Goal: Task Accomplishment & Management: Use online tool/utility

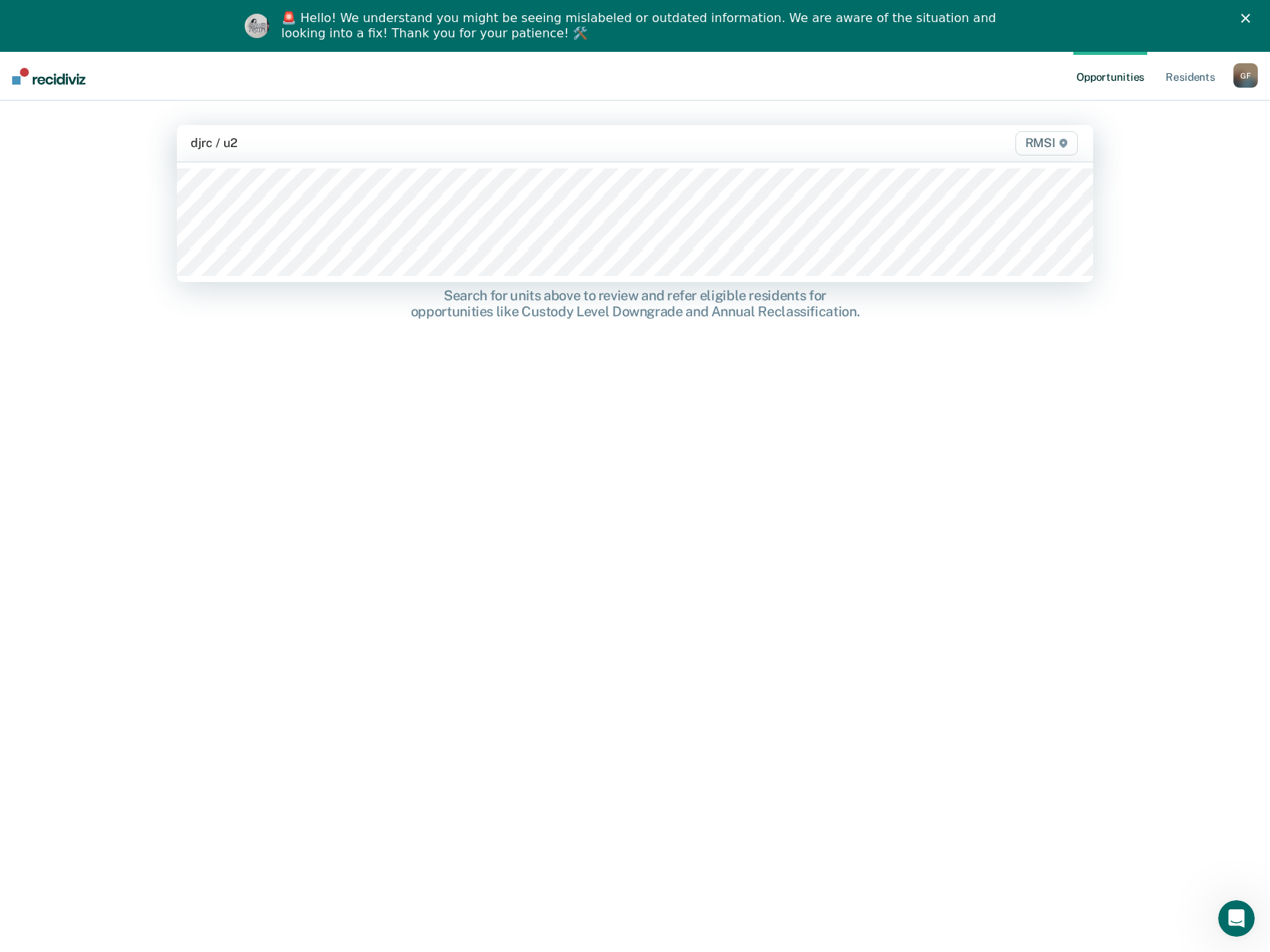
type input "djrc / u2a"
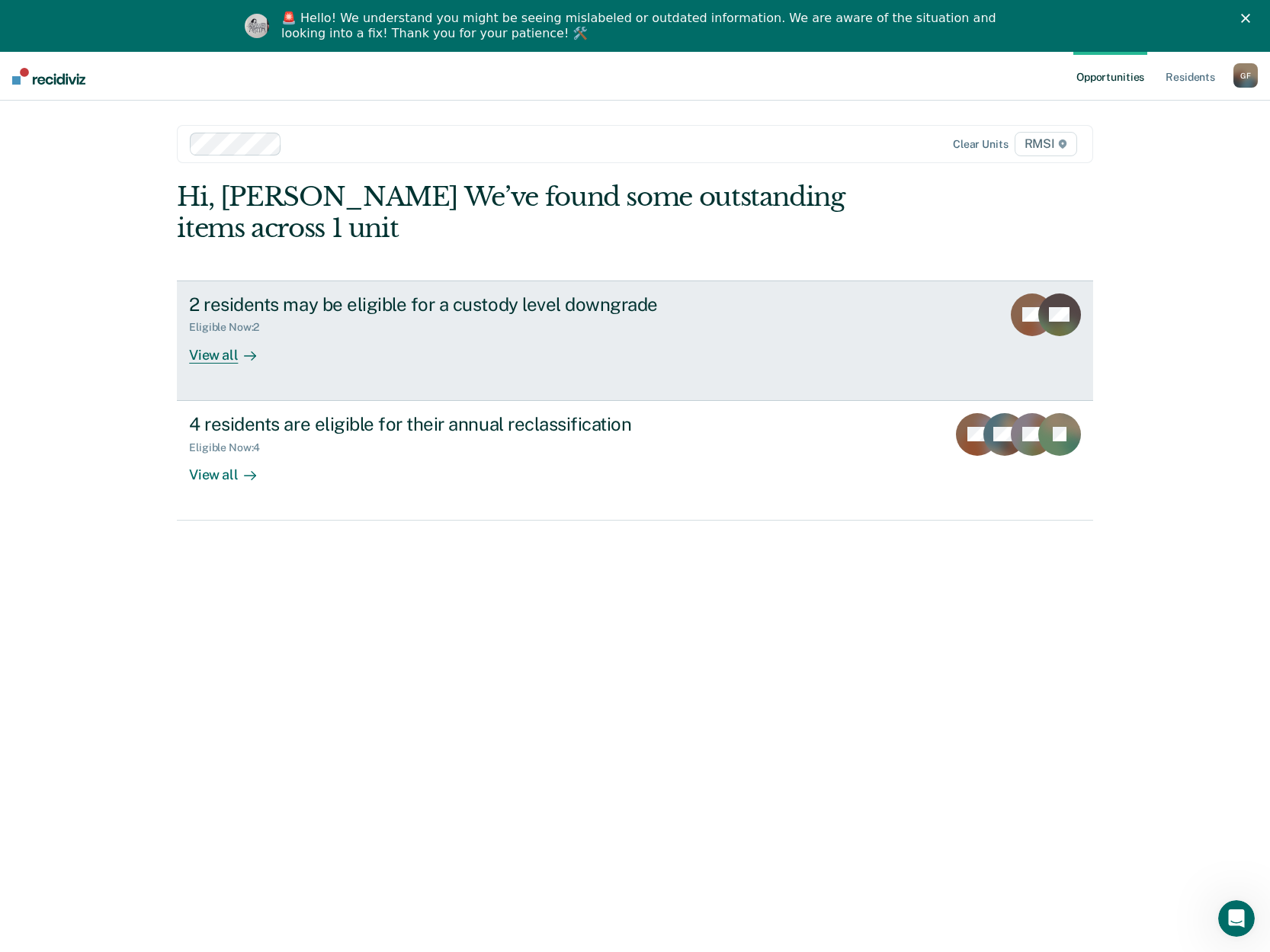
click at [238, 353] on div at bounding box center [247, 355] width 18 height 18
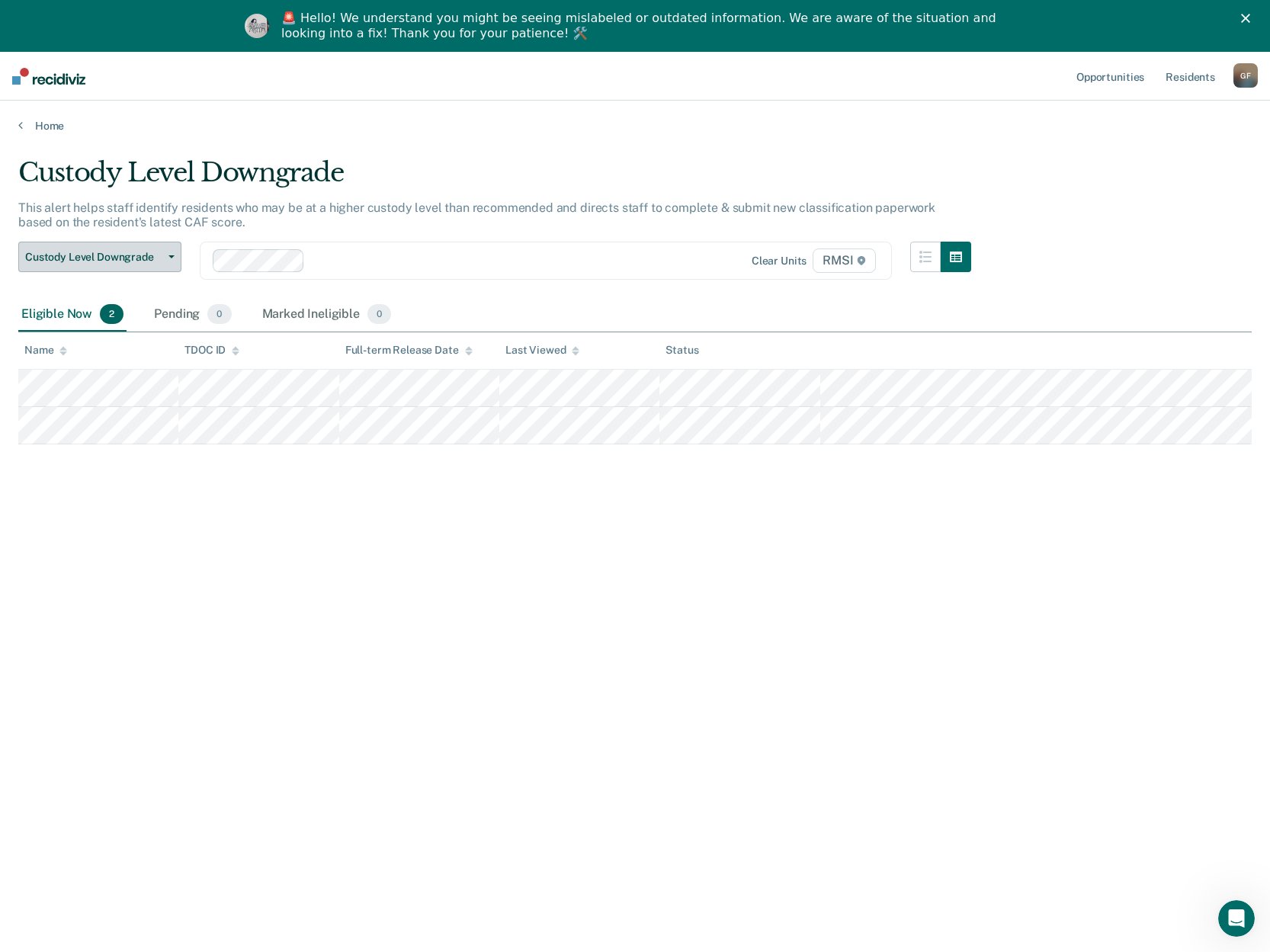
click at [146, 257] on span "Custody Level Downgrade" at bounding box center [94, 257] width 138 height 13
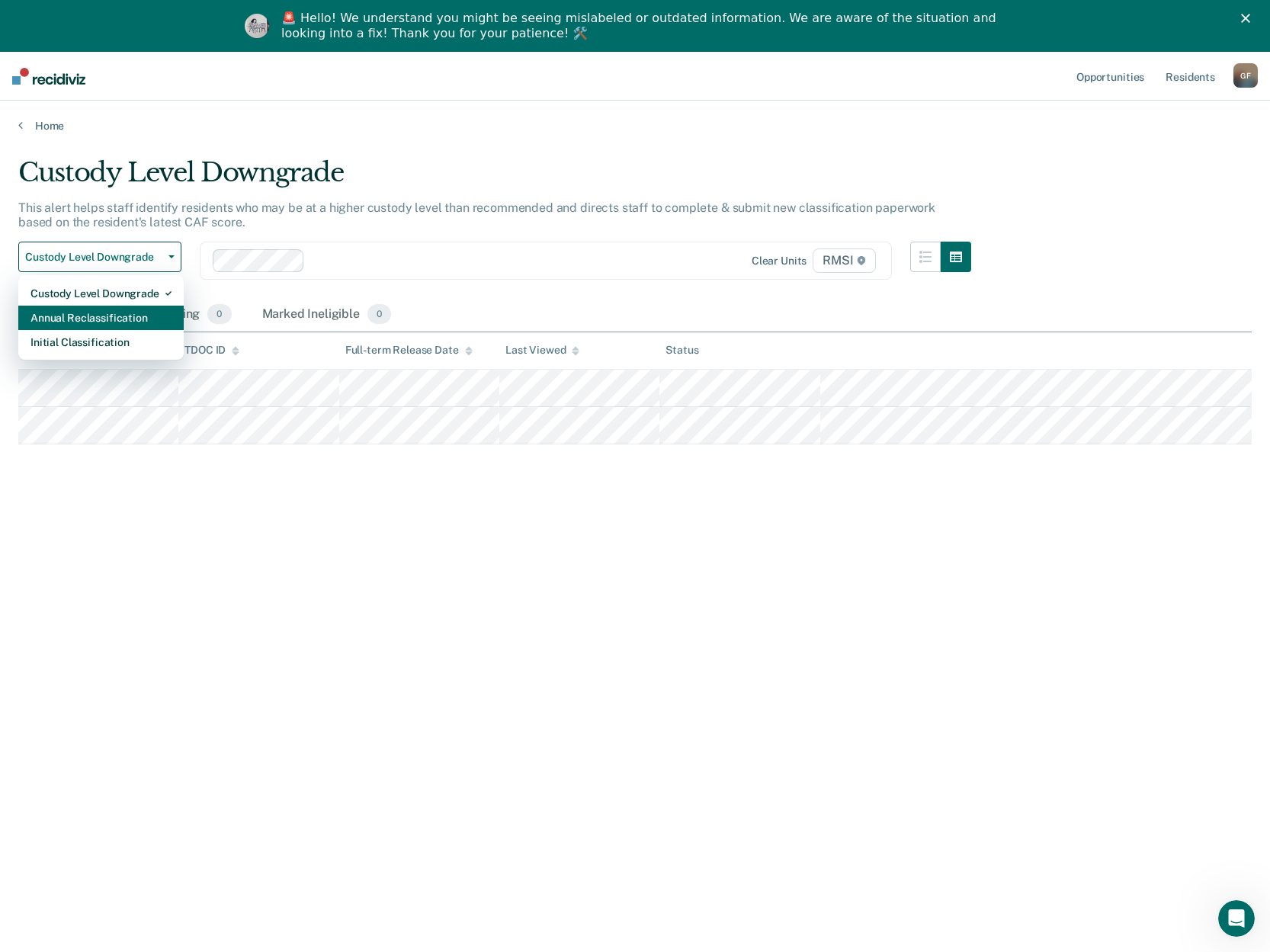
click at [124, 316] on div "Annual Reclassification" at bounding box center [101, 318] width 141 height 24
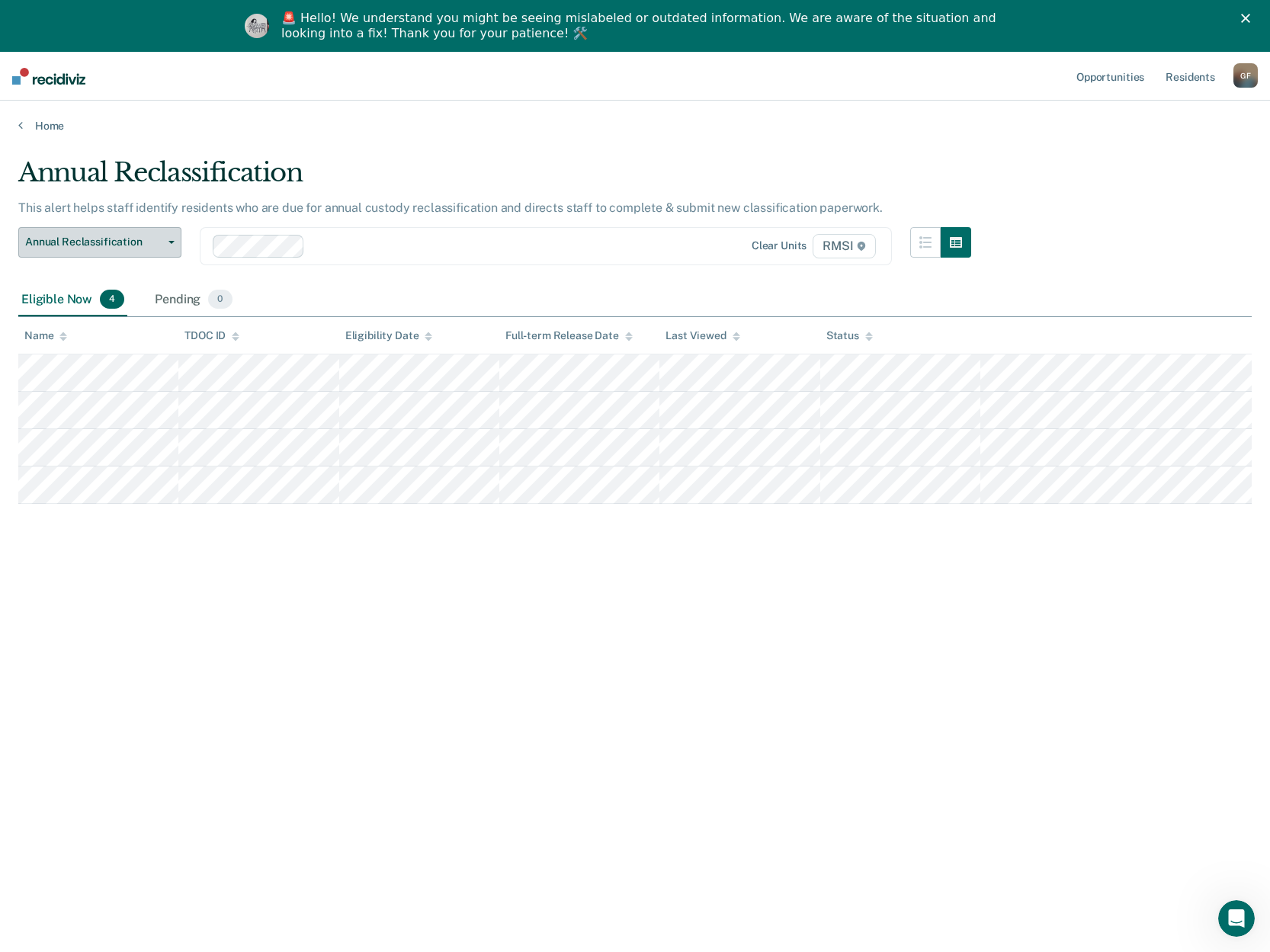
click at [150, 246] on span "Annual Reclassification" at bounding box center [94, 241] width 138 height 13
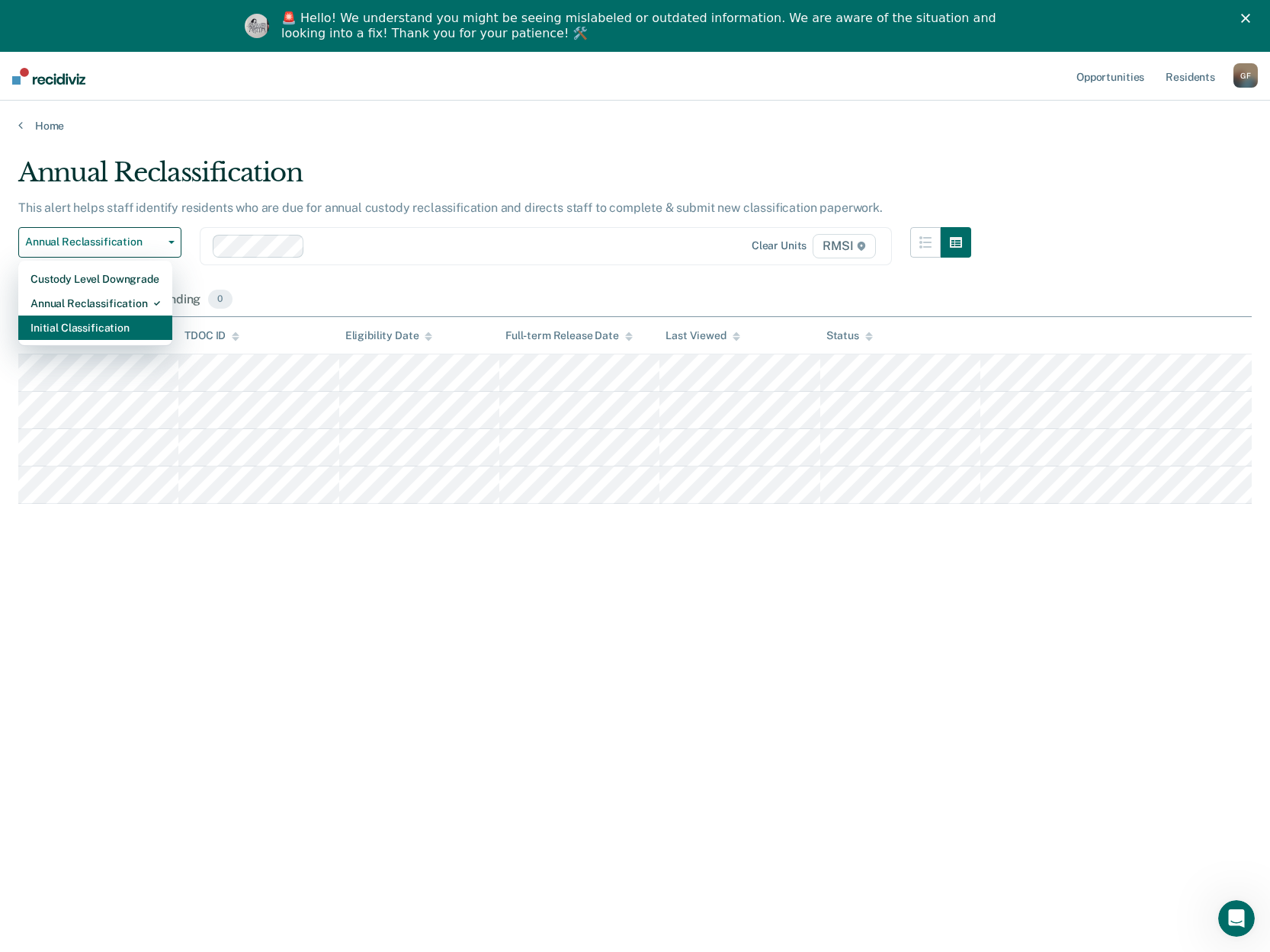
click at [117, 338] on div "Initial Classification" at bounding box center [96, 328] width 130 height 24
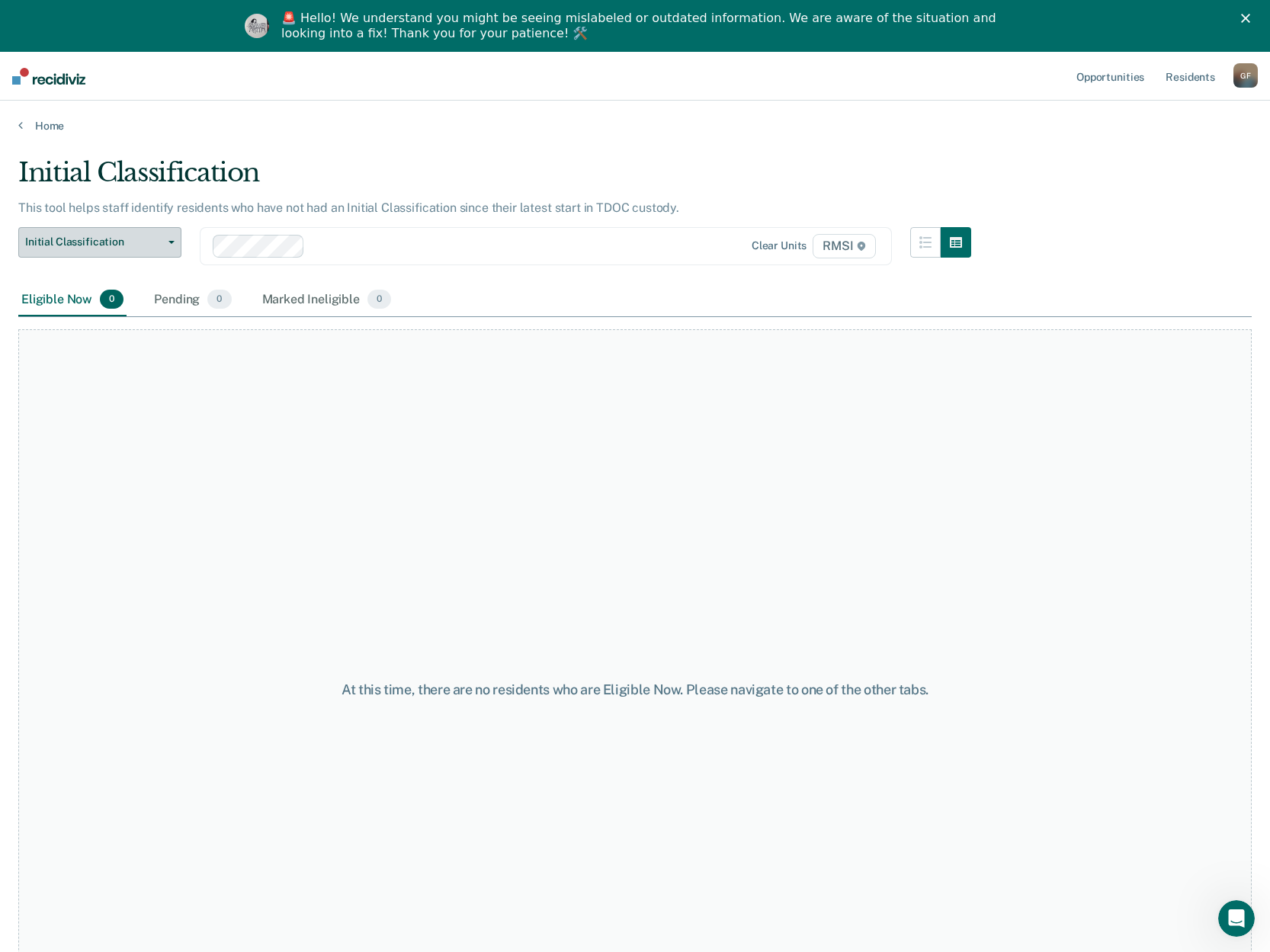
click at [168, 234] on button "Initial Classification" at bounding box center [99, 242] width 163 height 31
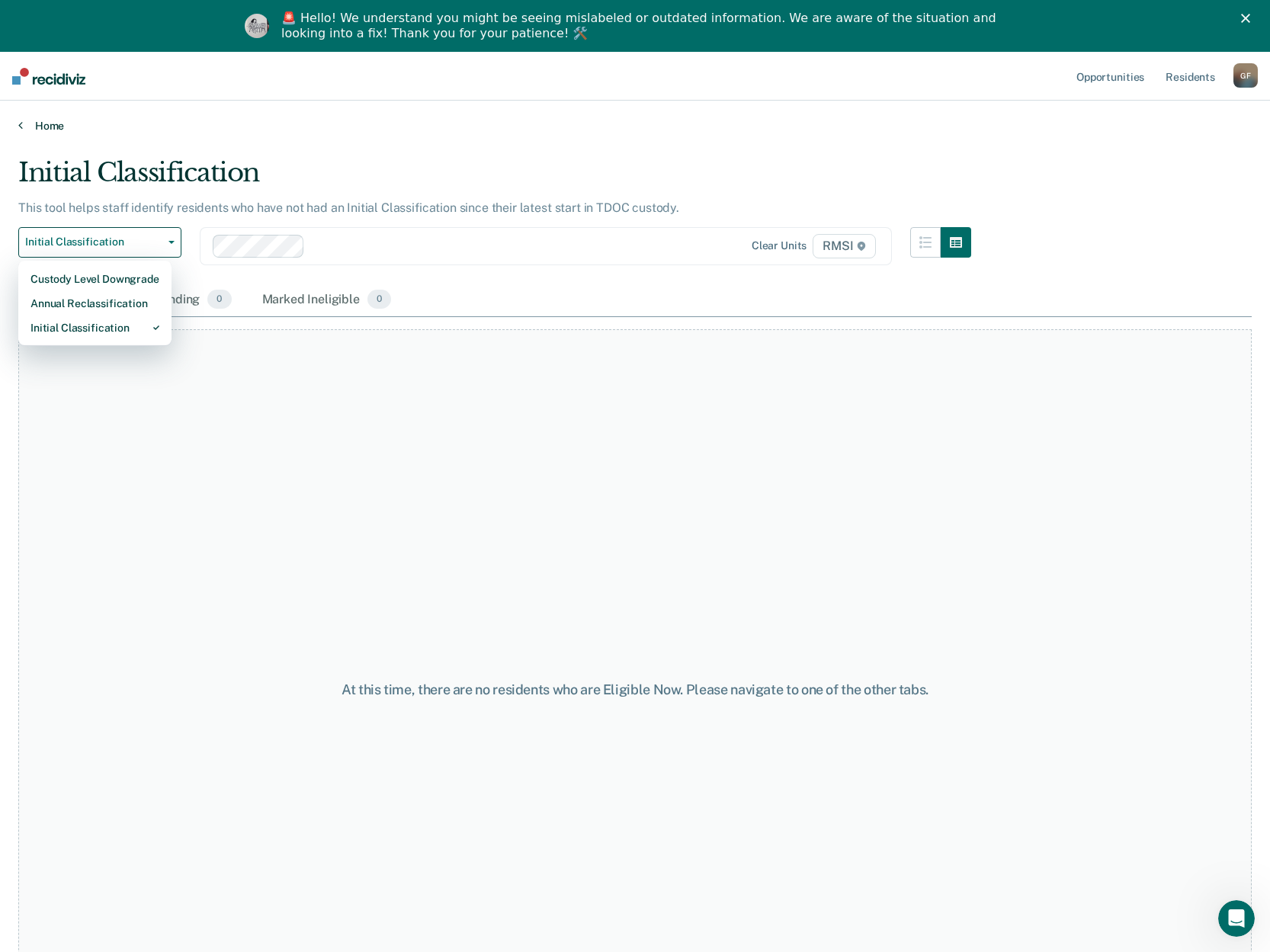
click at [51, 125] on link "Home" at bounding box center [635, 126] width 1233 height 14
